Goal: Task Accomplishment & Management: Manage account settings

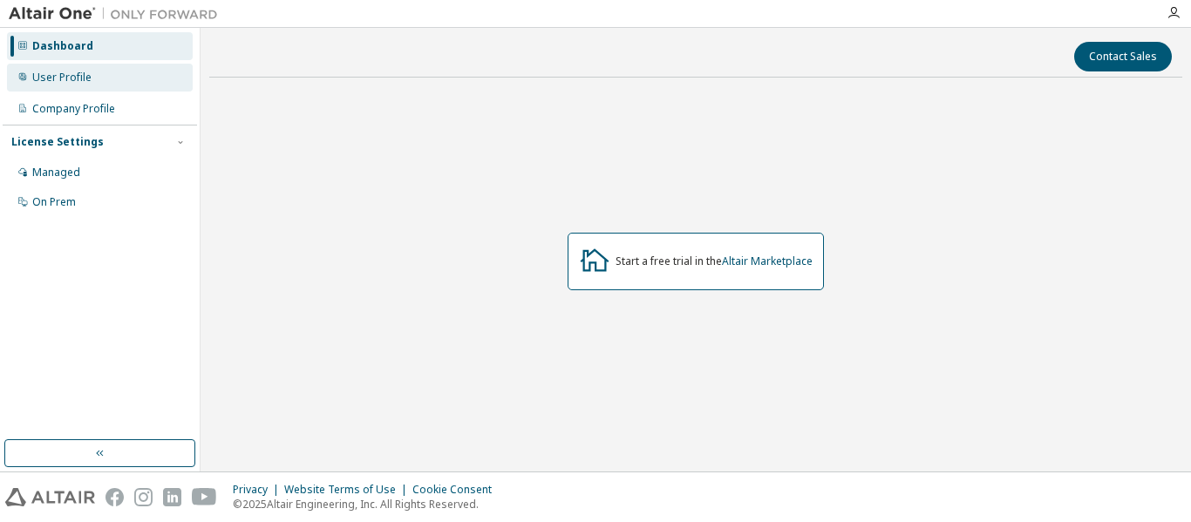
click at [101, 81] on div "User Profile" at bounding box center [100, 78] width 186 height 28
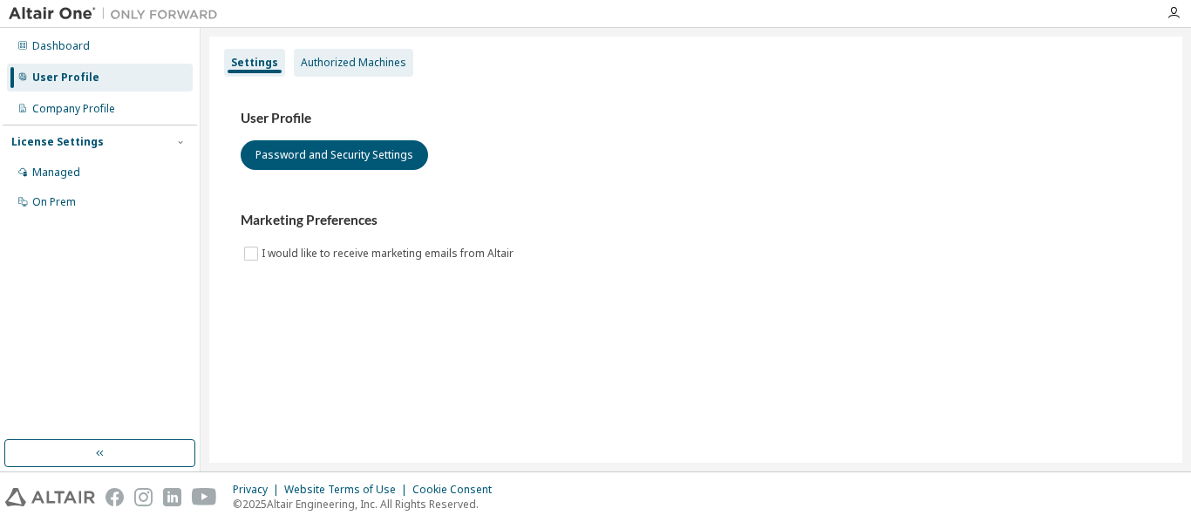
click at [380, 69] on div "Authorized Machines" at bounding box center [353, 63] width 105 height 14
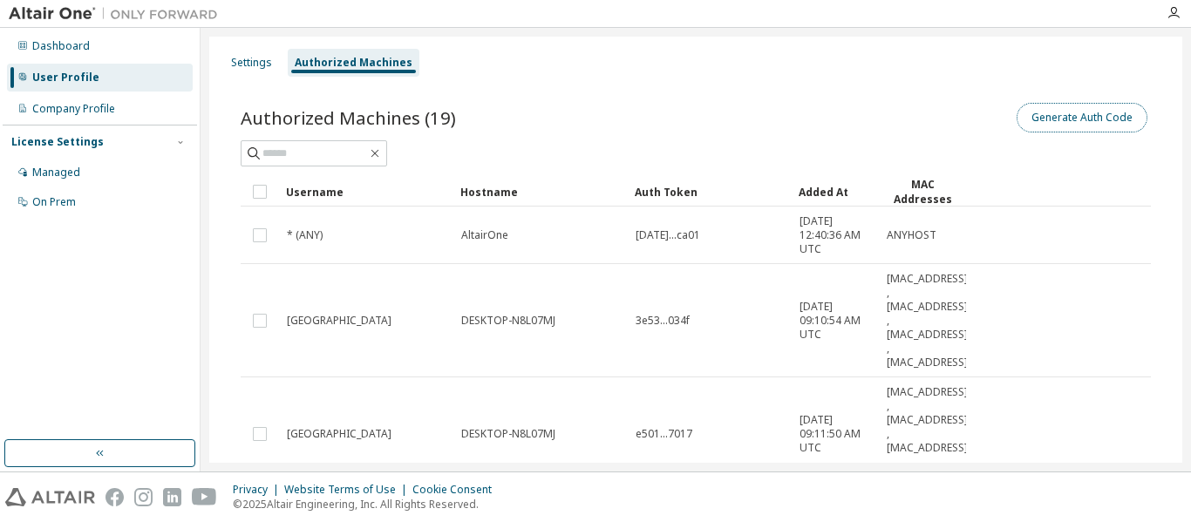
click at [1050, 106] on button "Generate Auth Code" at bounding box center [1081, 118] width 131 height 30
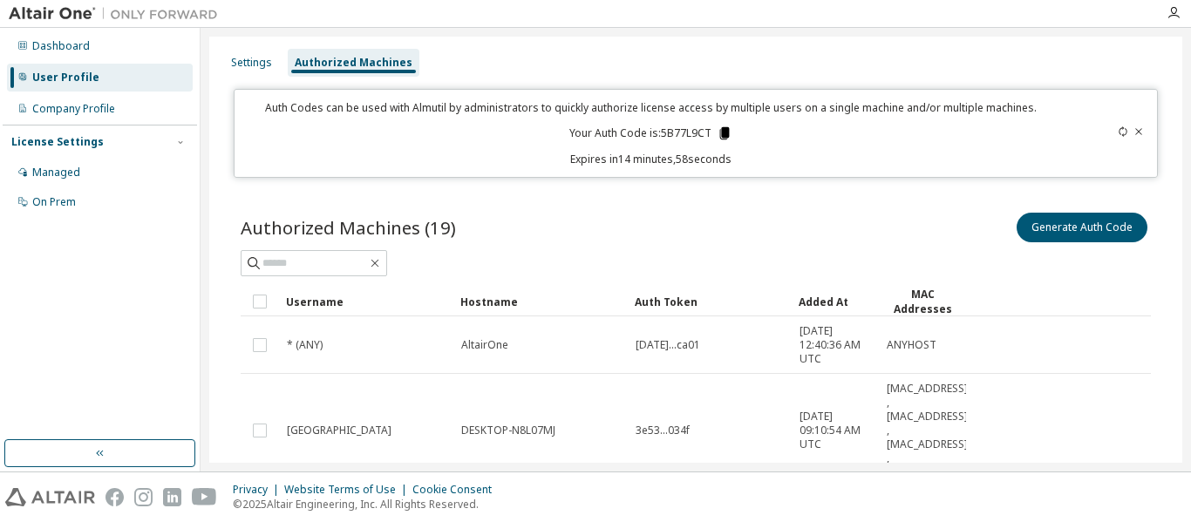
click at [716, 138] on icon at bounding box center [724, 134] width 16 height 16
click at [719, 133] on icon at bounding box center [724, 133] width 10 height 12
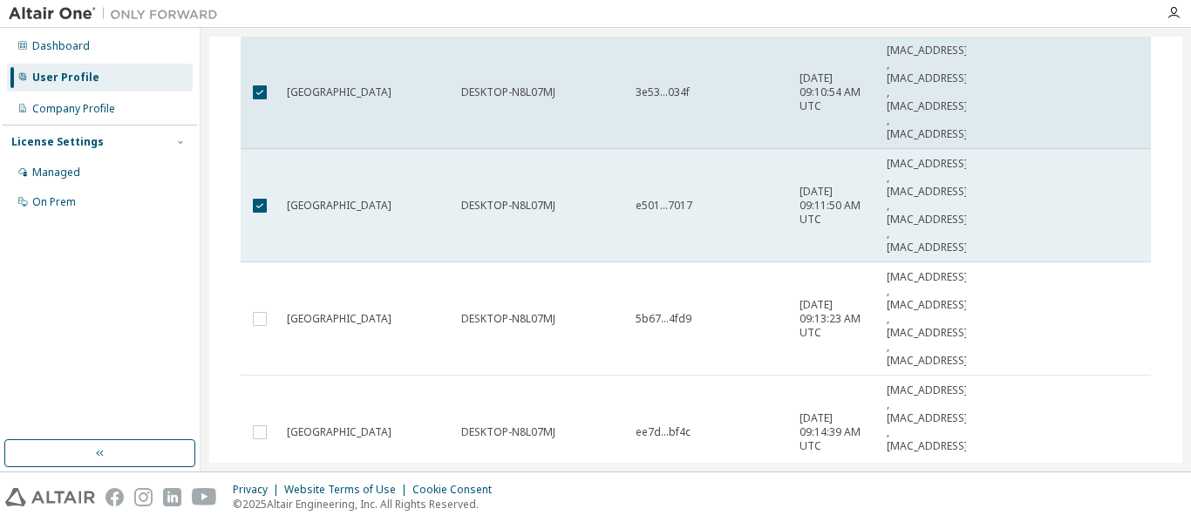
scroll to position [436, 0]
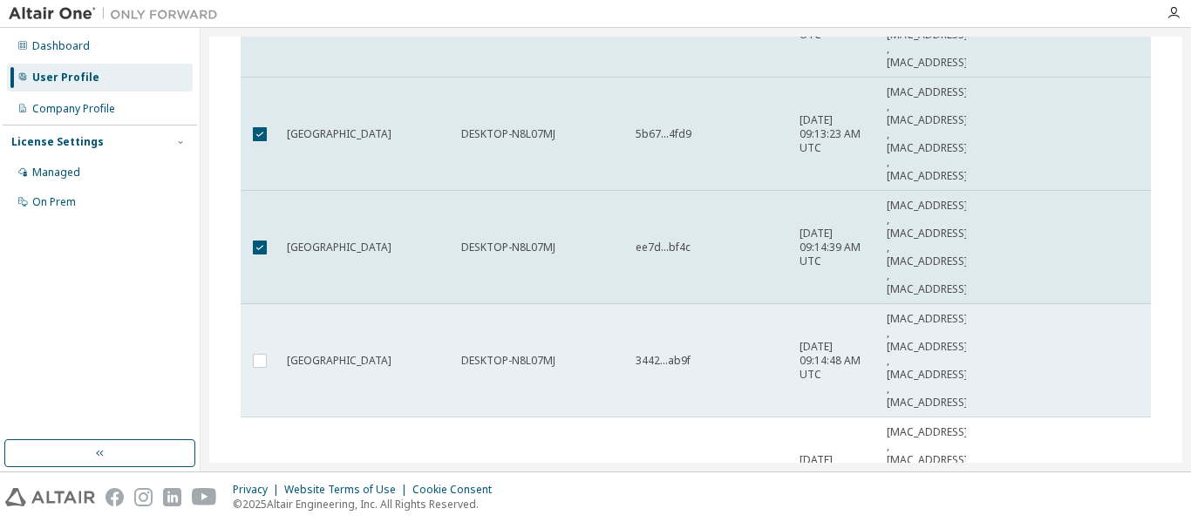
click at [264, 304] on td at bounding box center [260, 360] width 38 height 113
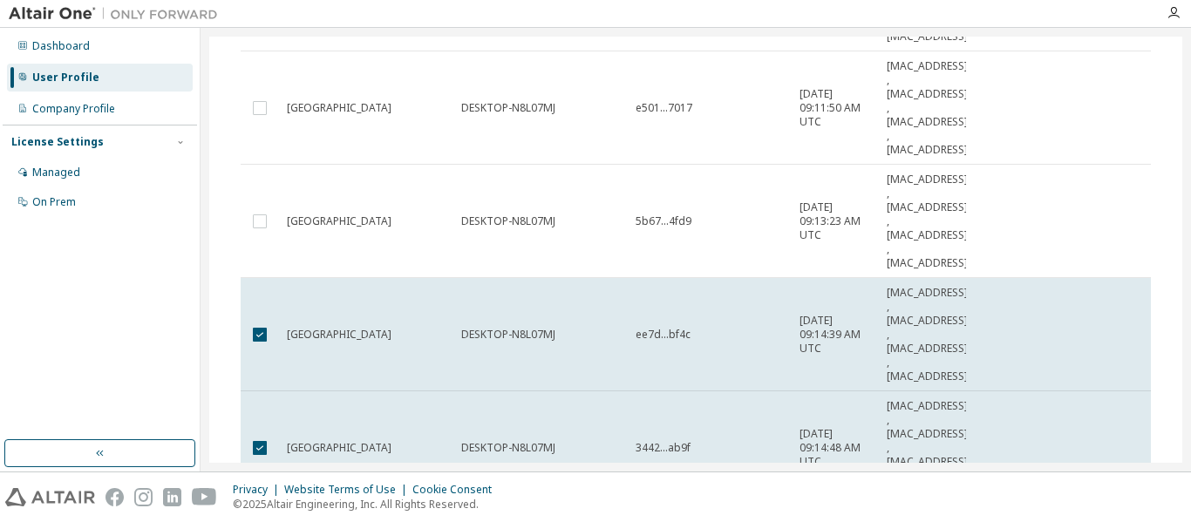
click at [264, 200] on td at bounding box center [260, 221] width 38 height 113
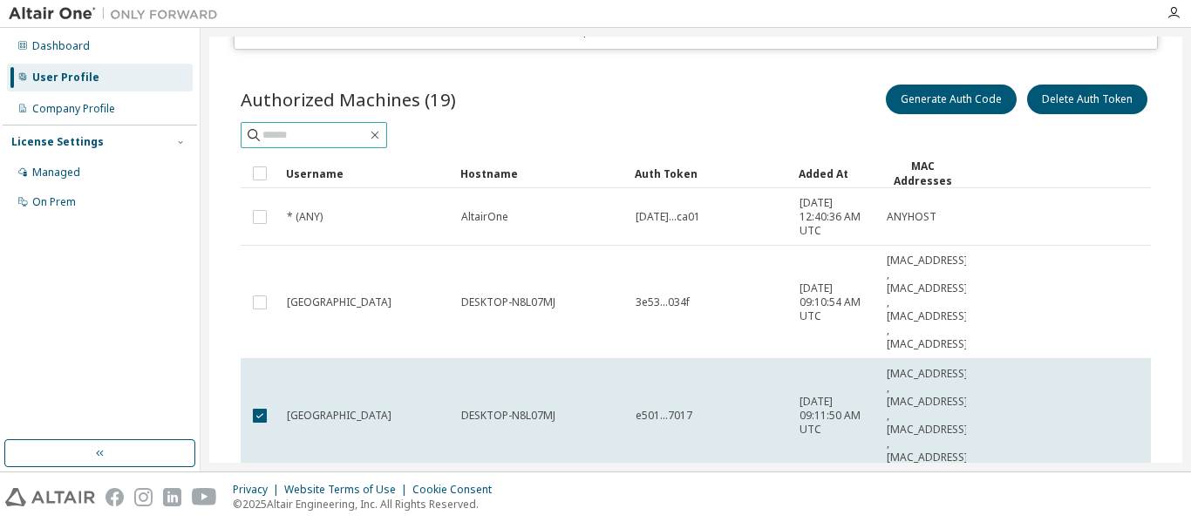
scroll to position [87, 0]
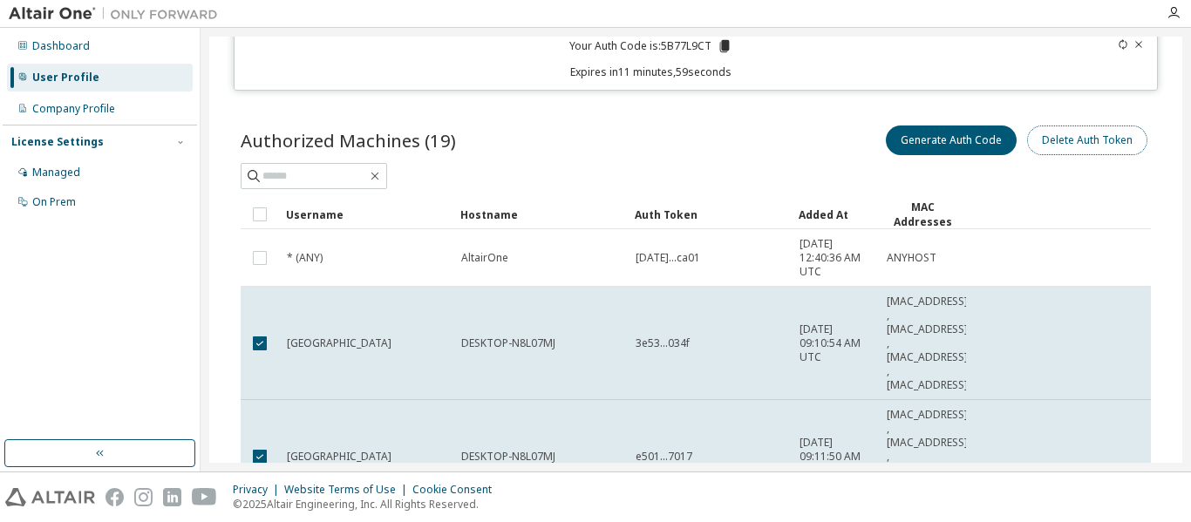
click at [1080, 152] on button "Delete Auth Token" at bounding box center [1087, 141] width 120 height 30
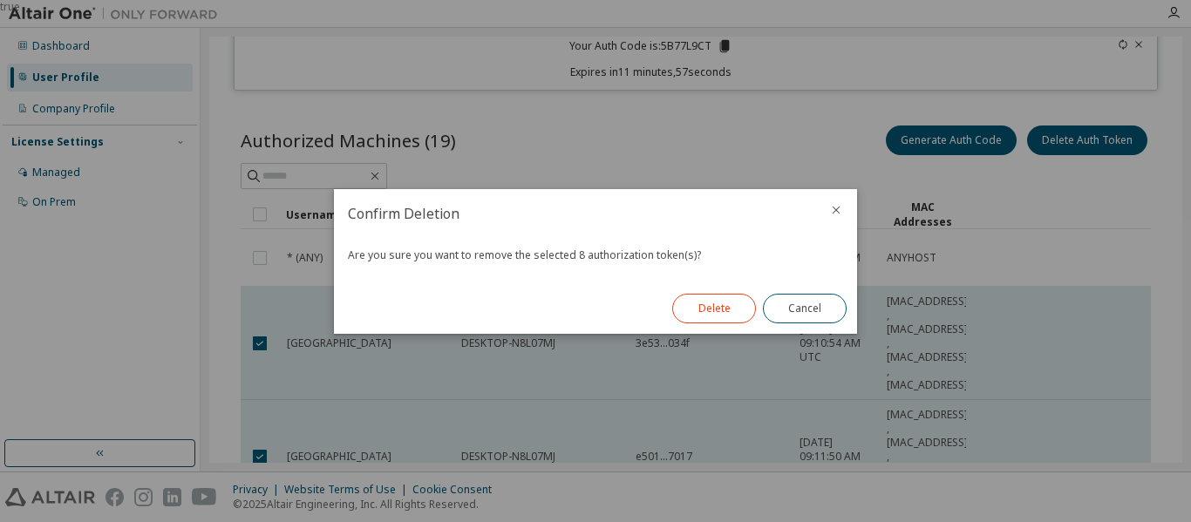
click at [723, 296] on button "Delete" at bounding box center [714, 309] width 84 height 30
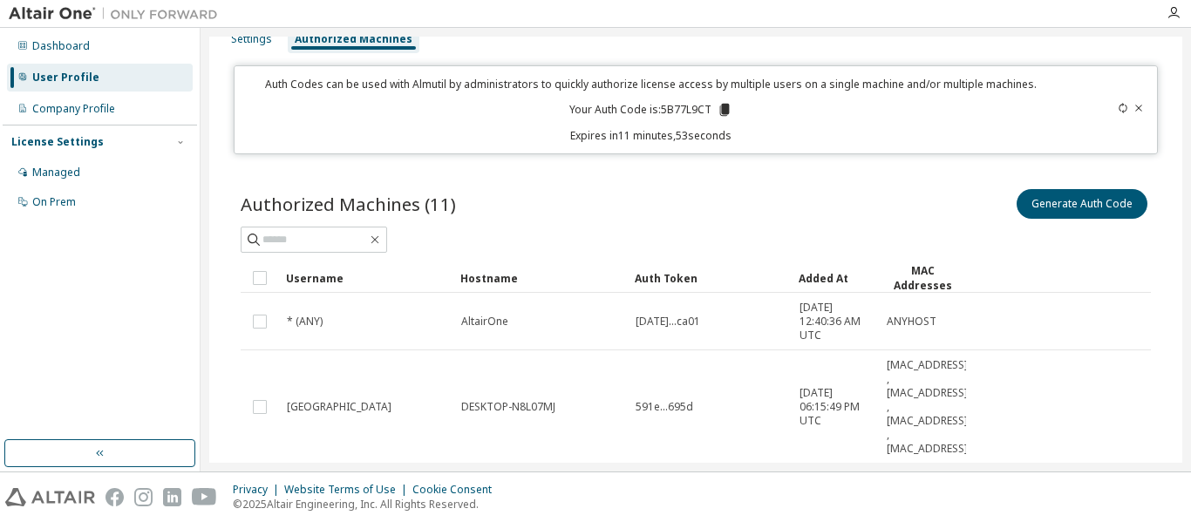
scroll to position [0, 0]
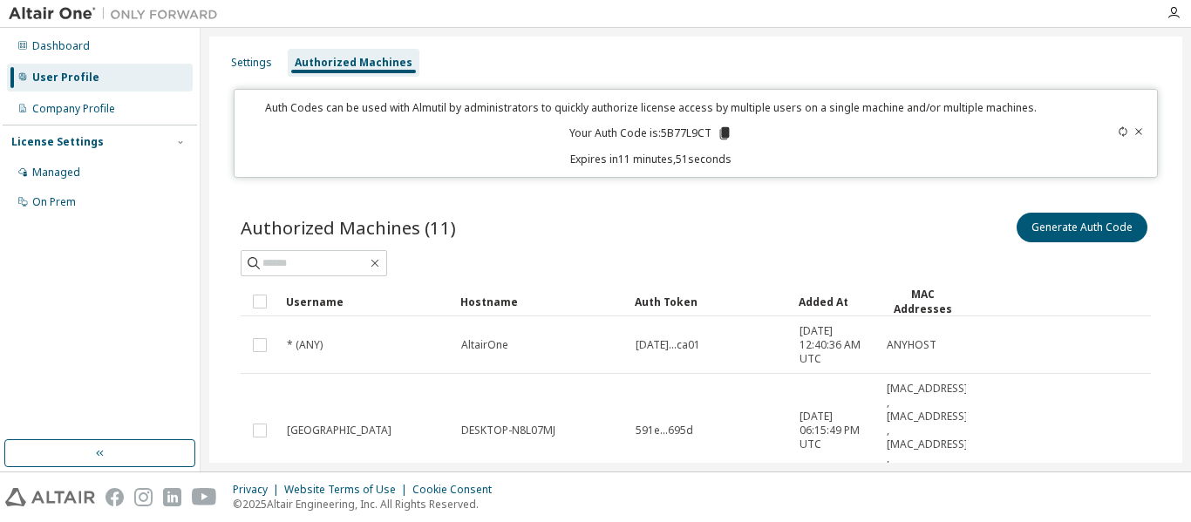
click at [1133, 128] on icon at bounding box center [1138, 131] width 10 height 10
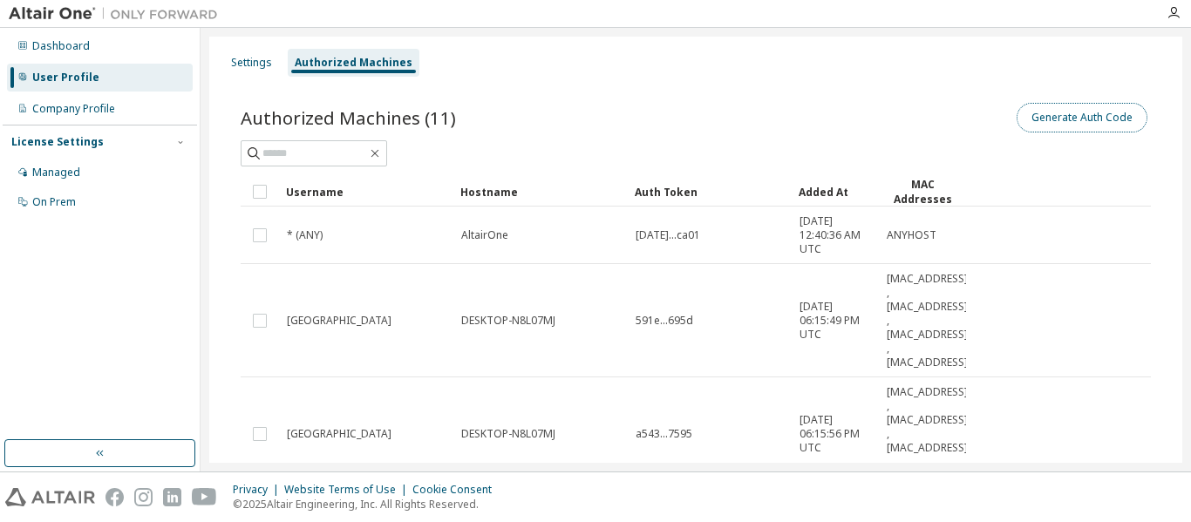
click at [1048, 125] on button "Generate Auth Code" at bounding box center [1081, 118] width 131 height 30
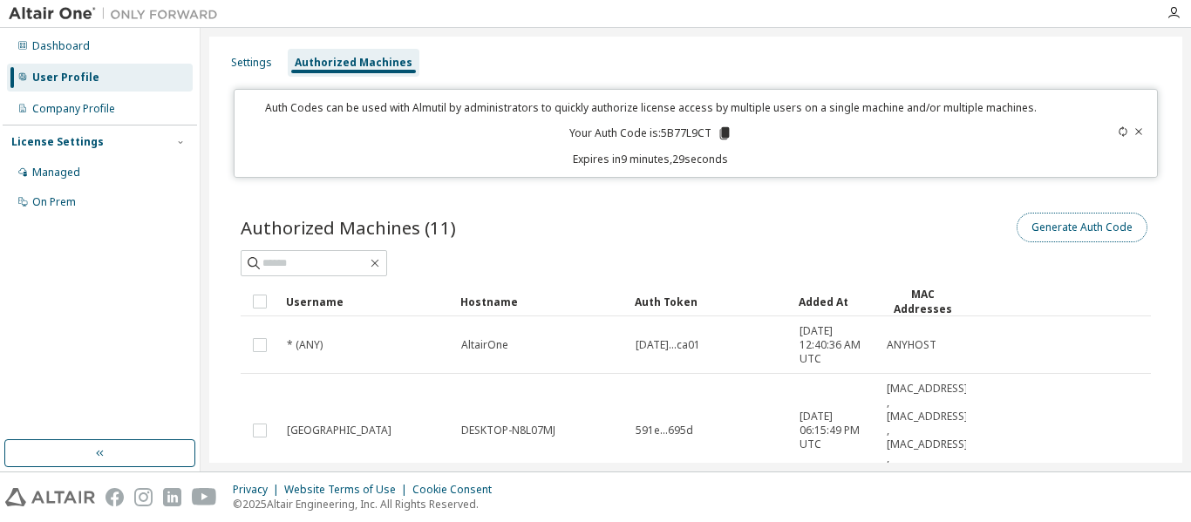
click at [1053, 214] on button "Generate Auth Code" at bounding box center [1081, 228] width 131 height 30
click at [1117, 130] on icon at bounding box center [1122, 131] width 10 height 10
click at [1111, 126] on div at bounding box center [1100, 133] width 90 height 66
click at [1118, 129] on icon at bounding box center [1122, 131] width 8 height 10
click at [726, 139] on icon at bounding box center [724, 134] width 16 height 16
